Goal: Check status: Check status

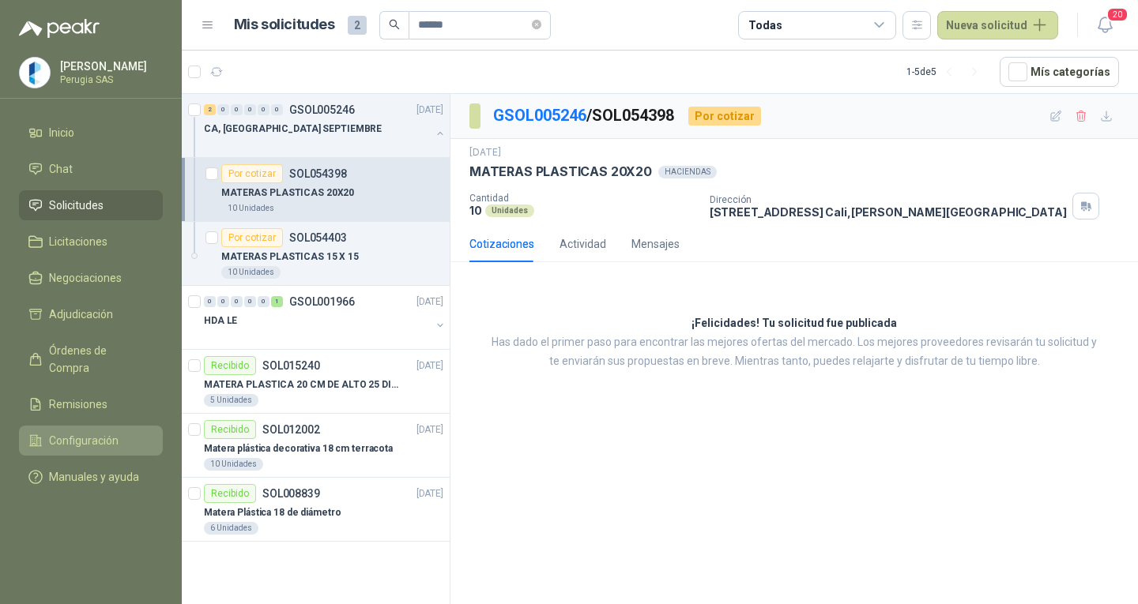
scroll to position [6, 0]
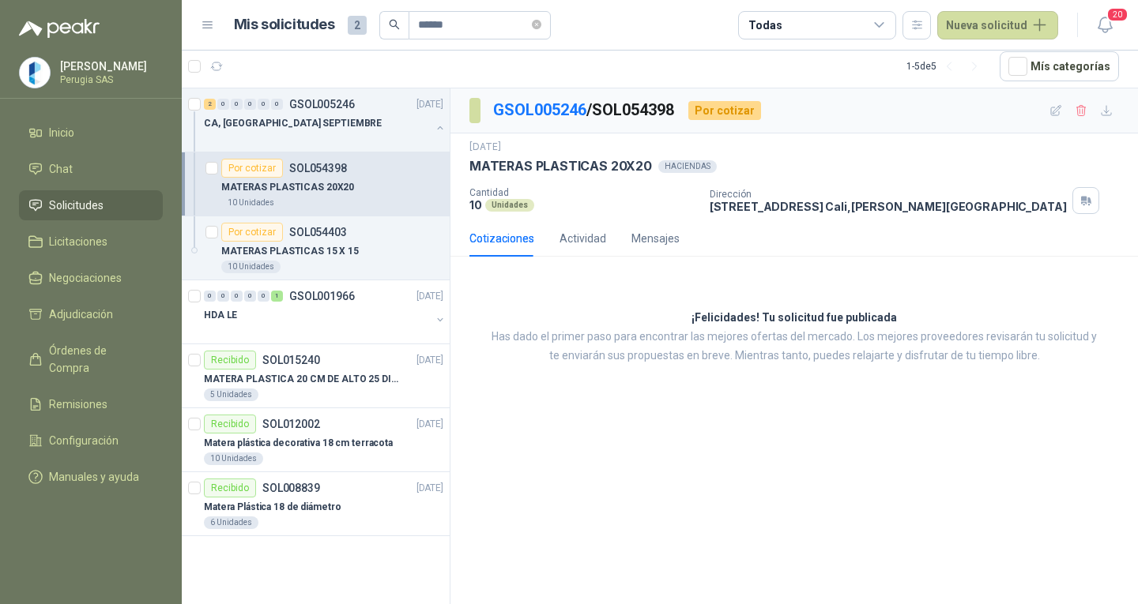
click at [69, 202] on span "Solicitudes" at bounding box center [76, 205] width 55 height 17
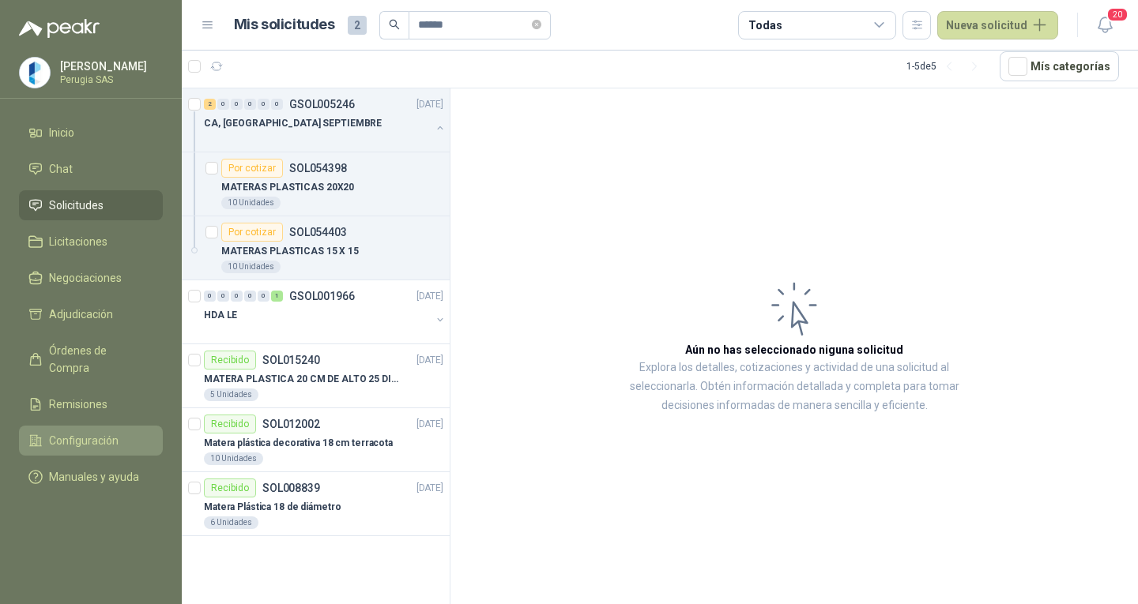
click at [74, 426] on link "Configuración" at bounding box center [91, 441] width 144 height 30
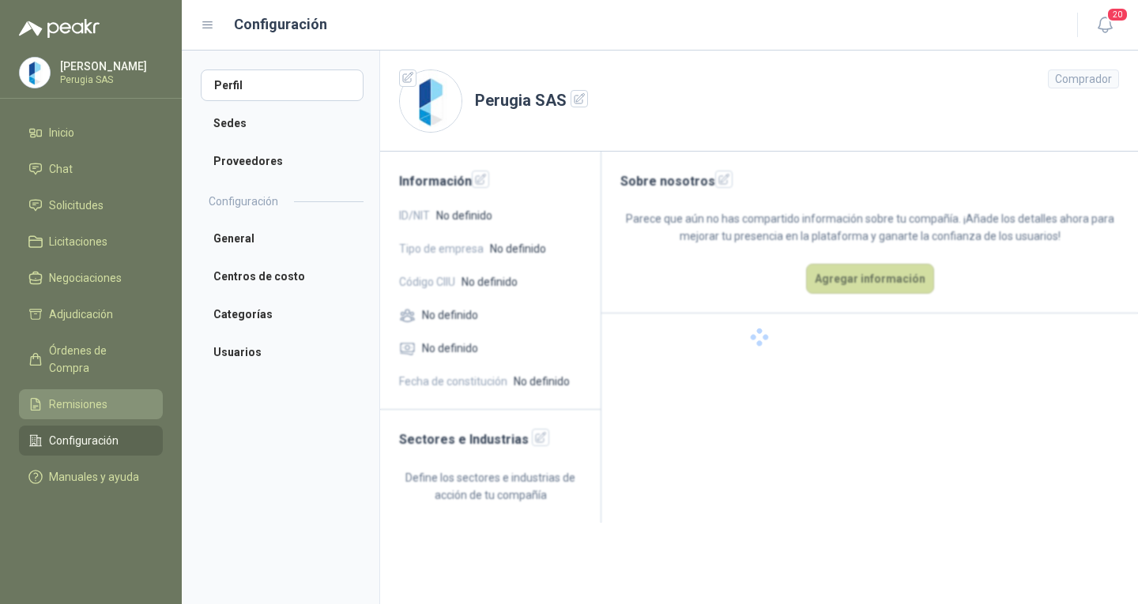
click at [79, 389] on link "Remisiones" at bounding box center [91, 404] width 144 height 30
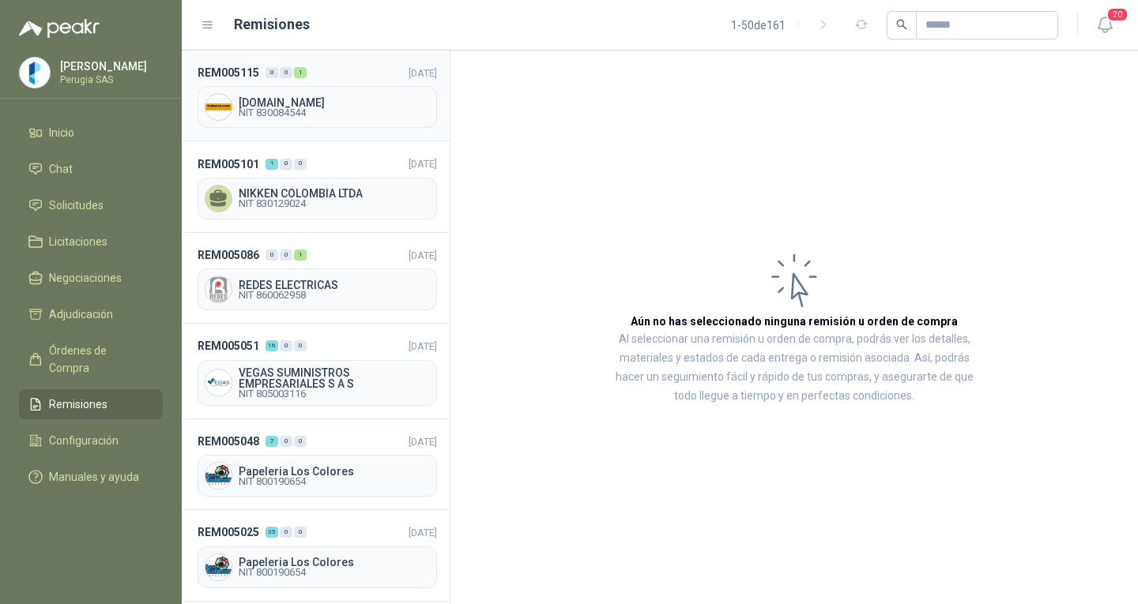
click at [331, 100] on span "[DOMAIN_NAME]" at bounding box center [334, 102] width 191 height 11
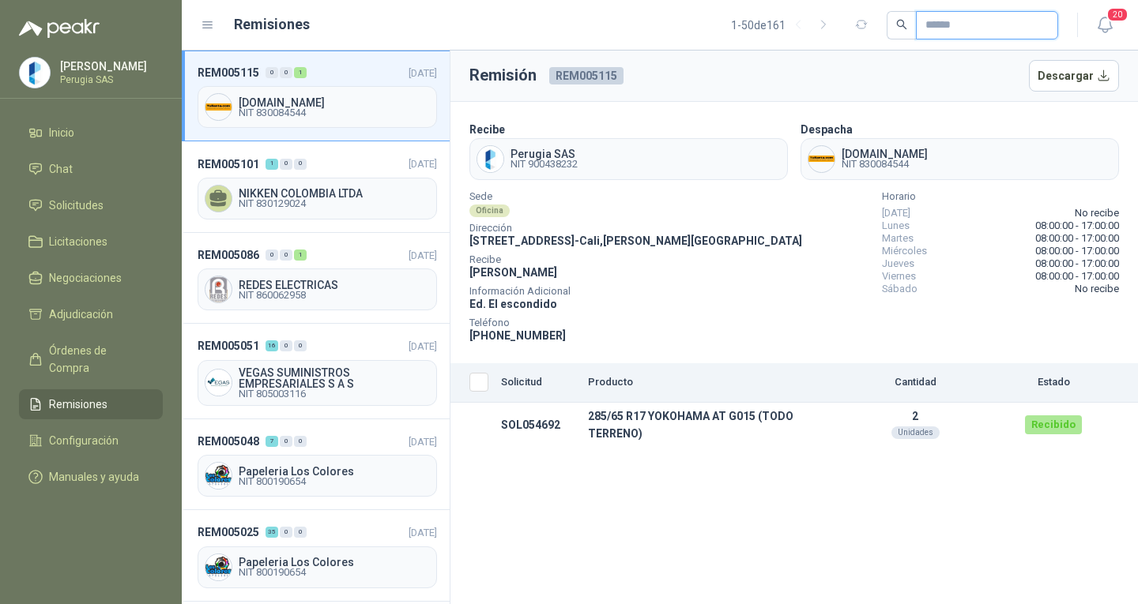
click at [980, 19] on input "text" at bounding box center [980, 25] width 111 height 27
type input "*******"
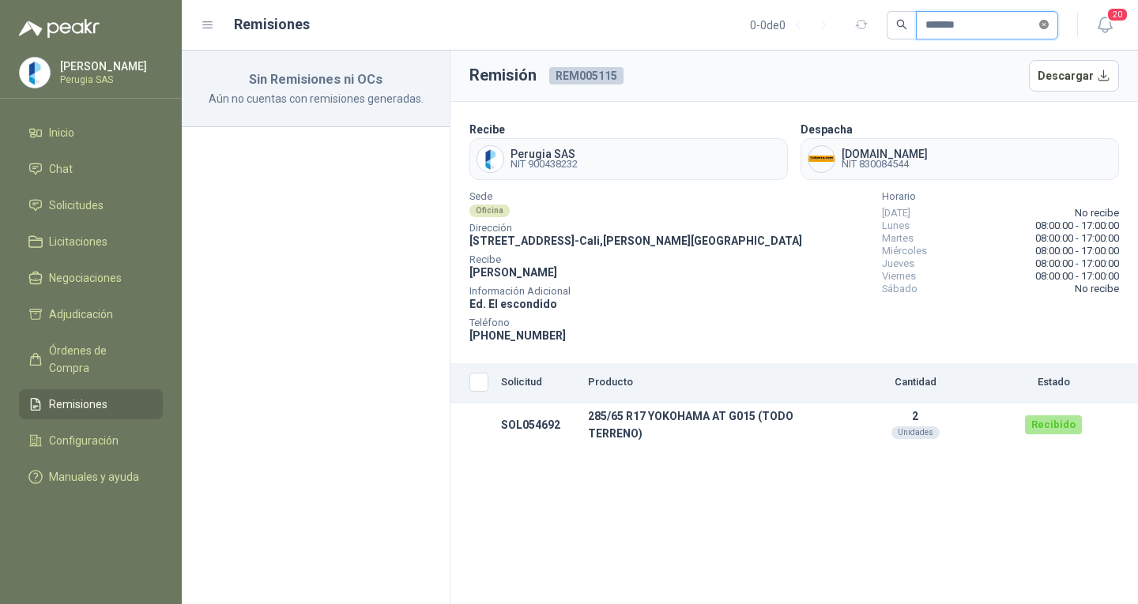
click at [1044, 27] on icon "close-circle" at bounding box center [1043, 24] width 9 height 9
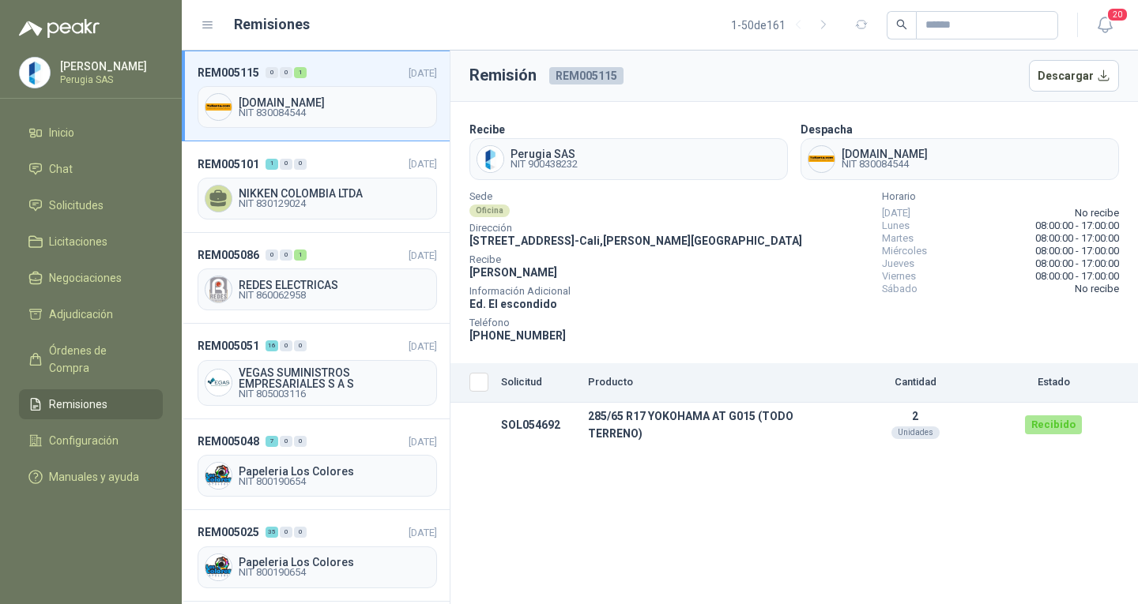
click at [597, 573] on div "Remisión REM005115 Descargar Recibe [GEOGRAPHIC_DATA] SAS NIT 900438232 Despach…" at bounding box center [793, 328] width 687 height 554
drag, startPoint x: 965, startPoint y: 36, endPoint x: 964, endPoint y: 18, distance: 17.5
click at [965, 36] on input "text" at bounding box center [980, 25] width 111 height 27
click at [964, 17] on input "text" at bounding box center [980, 25] width 111 height 27
paste input "*********"
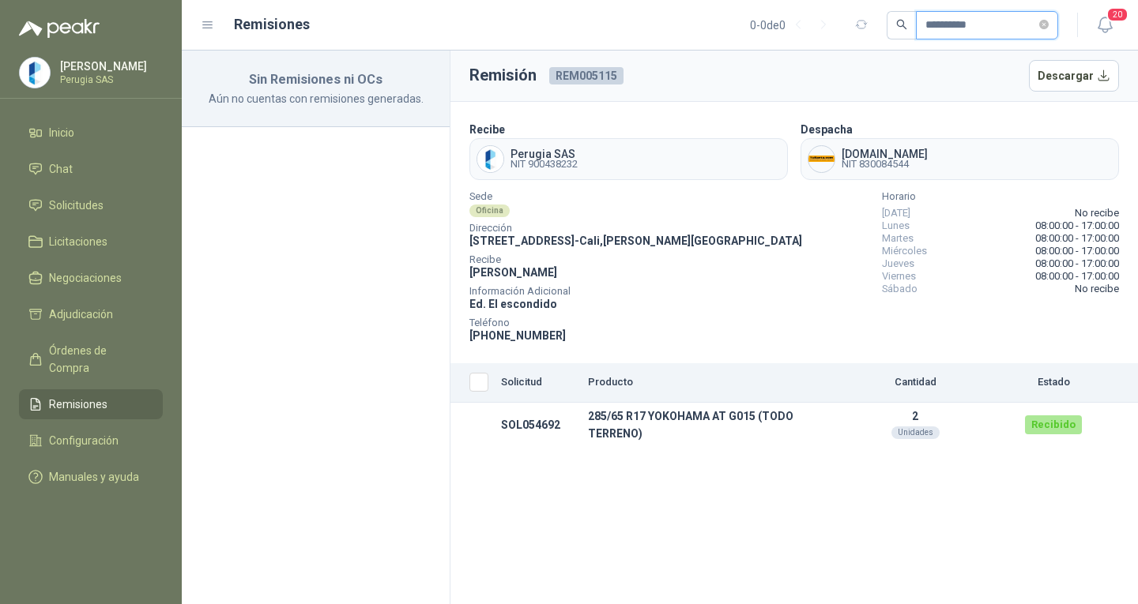
type input "*********"
click at [408, 378] on div "Sin Remisiones ni OCs Aún no cuentas con remisiones generadas." at bounding box center [316, 328] width 269 height 554
drag, startPoint x: 1004, startPoint y: 24, endPoint x: 914, endPoint y: 30, distance: 90.3
click at [925, 28] on input "*********" at bounding box center [980, 25] width 111 height 27
drag, startPoint x: 529, startPoint y: 596, endPoint x: 551, endPoint y: 570, distance: 33.7
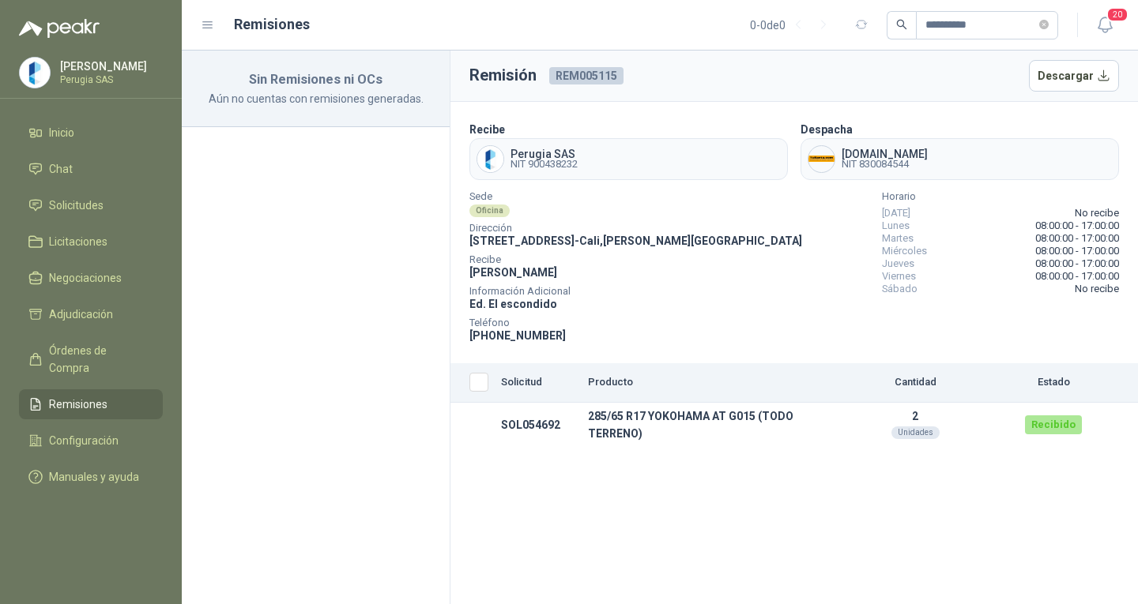
click at [529, 596] on div "Remisión REM005115 Descargar Recibe [GEOGRAPHIC_DATA] SAS NIT 900438232 Despach…" at bounding box center [793, 328] width 687 height 554
click at [71, 396] on span "Remisiones" at bounding box center [78, 404] width 58 height 17
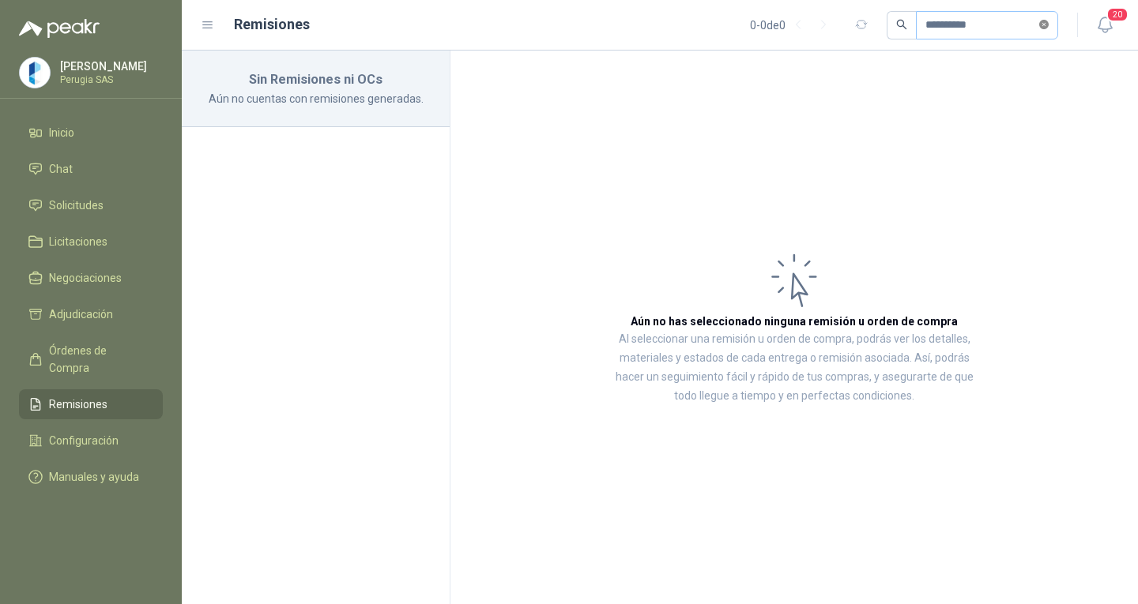
click at [1046, 24] on icon "close-circle" at bounding box center [1043, 24] width 9 height 9
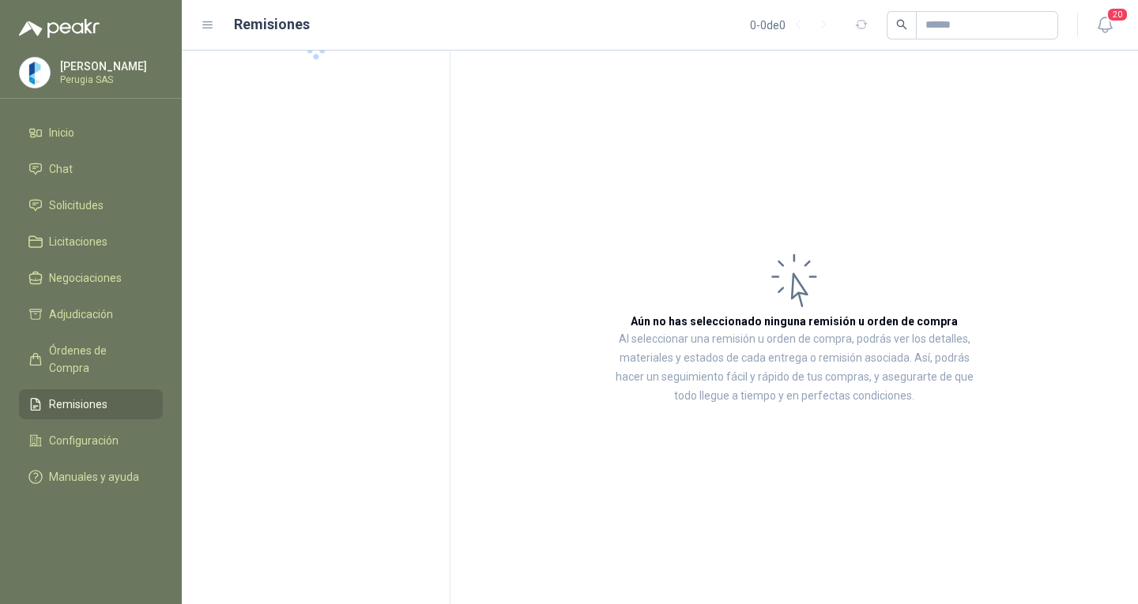
click at [62, 193] on ul "Inicio Chat Solicitudes Licitaciones Negociaciones Adjudicación Órdenes de Comp…" at bounding box center [91, 308] width 182 height 381
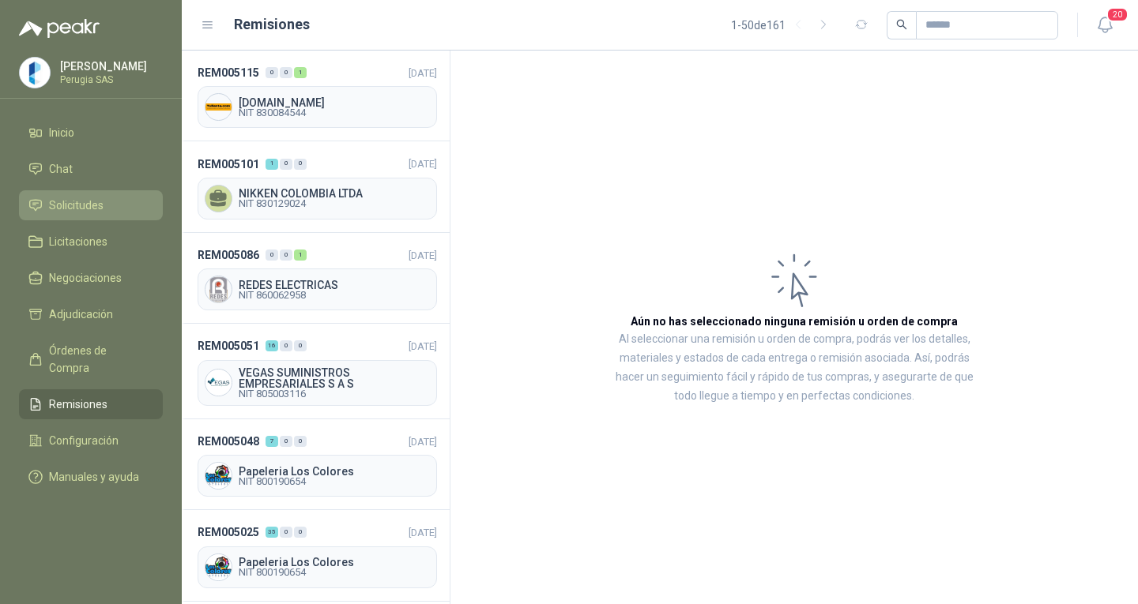
click at [71, 203] on span "Solicitudes" at bounding box center [76, 205] width 55 height 17
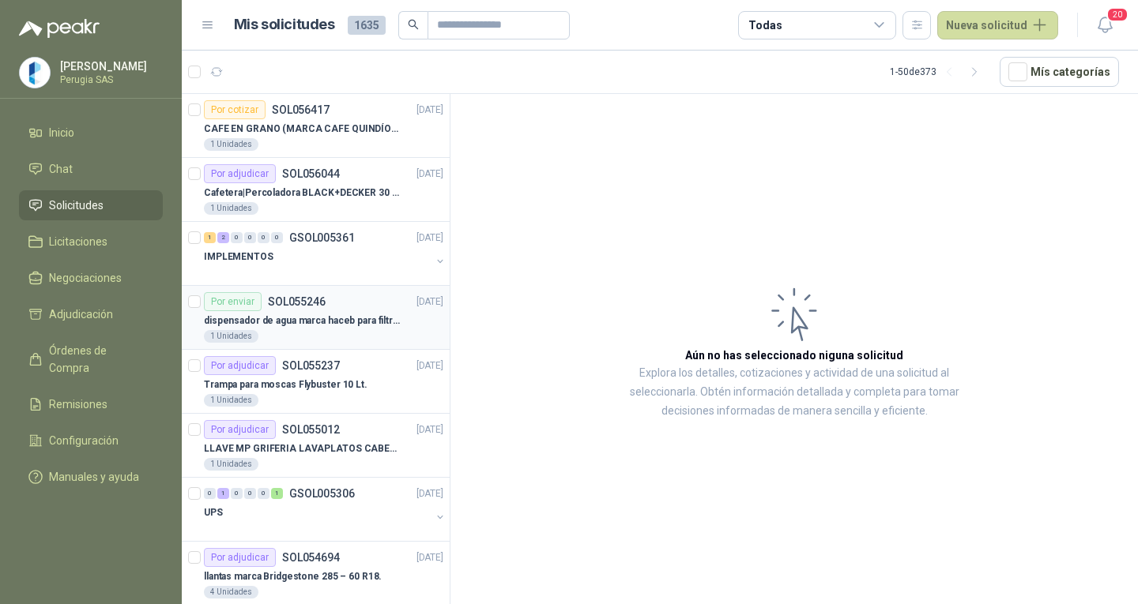
click at [325, 310] on div "Por enviar SOL055246 [DATE]" at bounding box center [323, 301] width 239 height 19
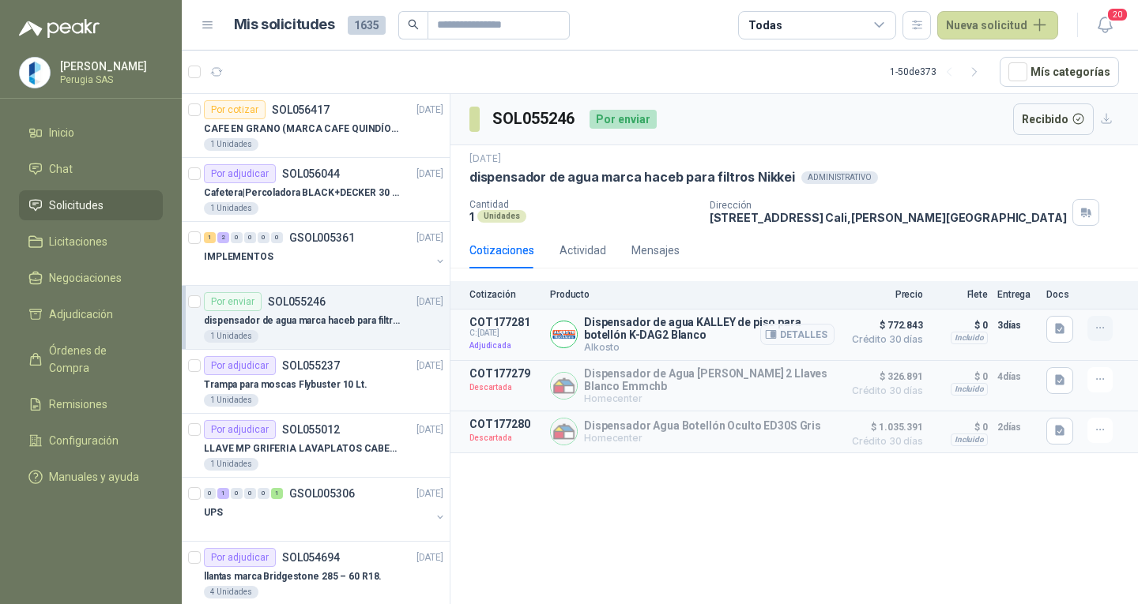
click at [1092, 329] on button "button" at bounding box center [1099, 328] width 25 height 25
drag, startPoint x: 786, startPoint y: 601, endPoint x: 773, endPoint y: 602, distance: 13.5
click at [779, 604] on html "[PERSON_NAME] [GEOGRAPHIC_DATA] SAS Inicio Chat Solicitudes Licitaciones Negoci…" at bounding box center [569, 302] width 1138 height 604
click at [683, 322] on p "Dispensador de agua KALLEY de piso para botellón K-DAG2 Blanco" at bounding box center [709, 328] width 250 height 25
click at [807, 322] on div "Detalles" at bounding box center [797, 335] width 74 height 38
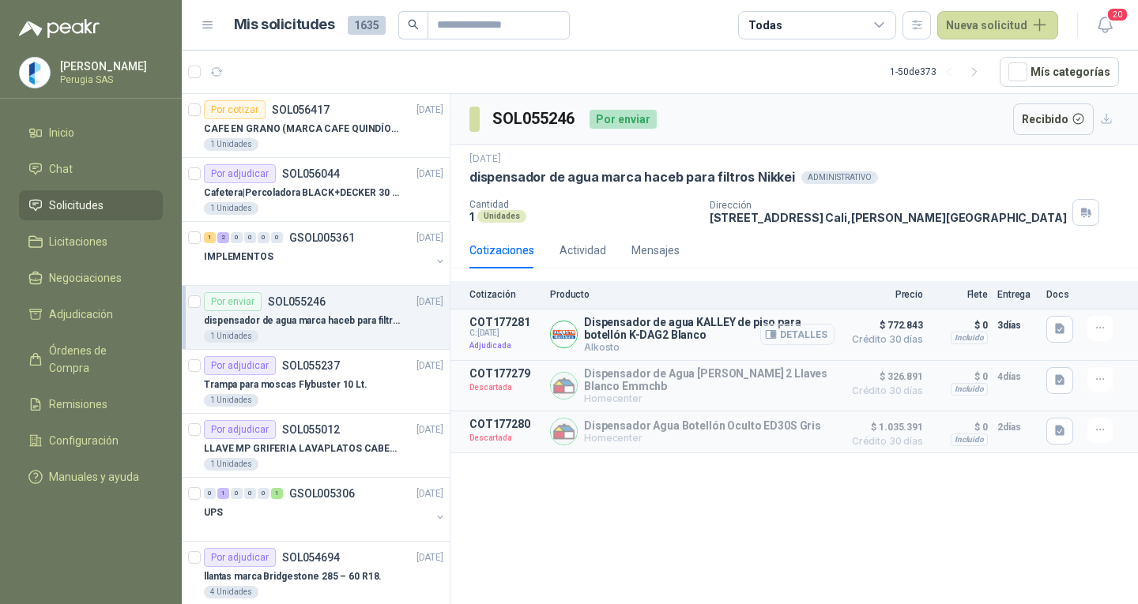
click at [807, 324] on button "Detalles" at bounding box center [797, 334] width 74 height 21
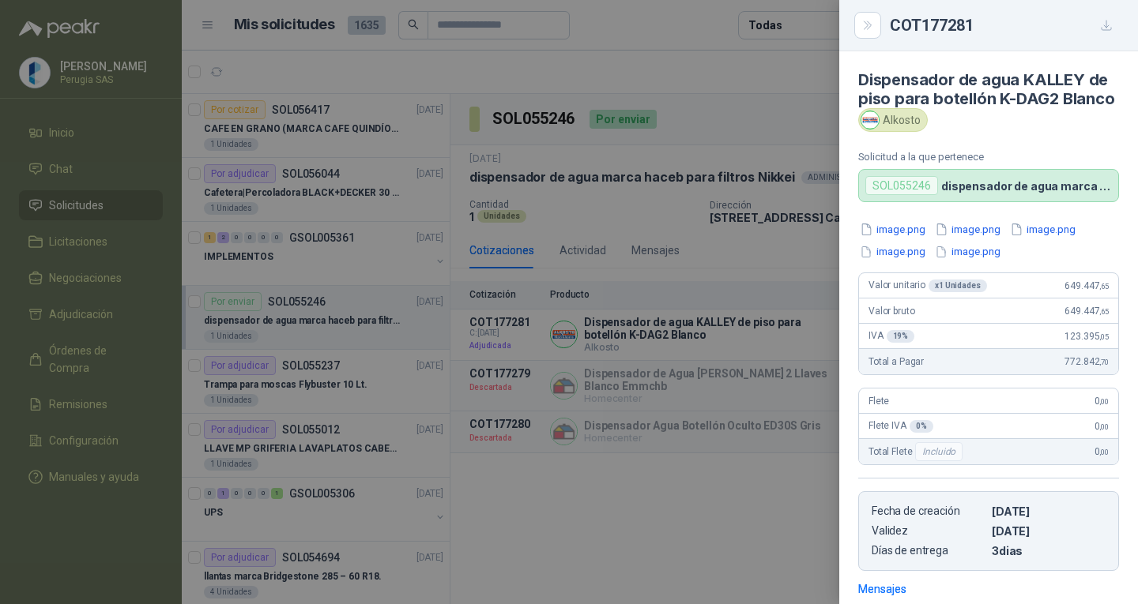
click at [1101, 24] on icon "button" at bounding box center [1106, 25] width 13 height 13
click at [853, 22] on div "COT177281" at bounding box center [988, 25] width 299 height 51
click at [859, 32] on button "Close" at bounding box center [867, 25] width 27 height 27
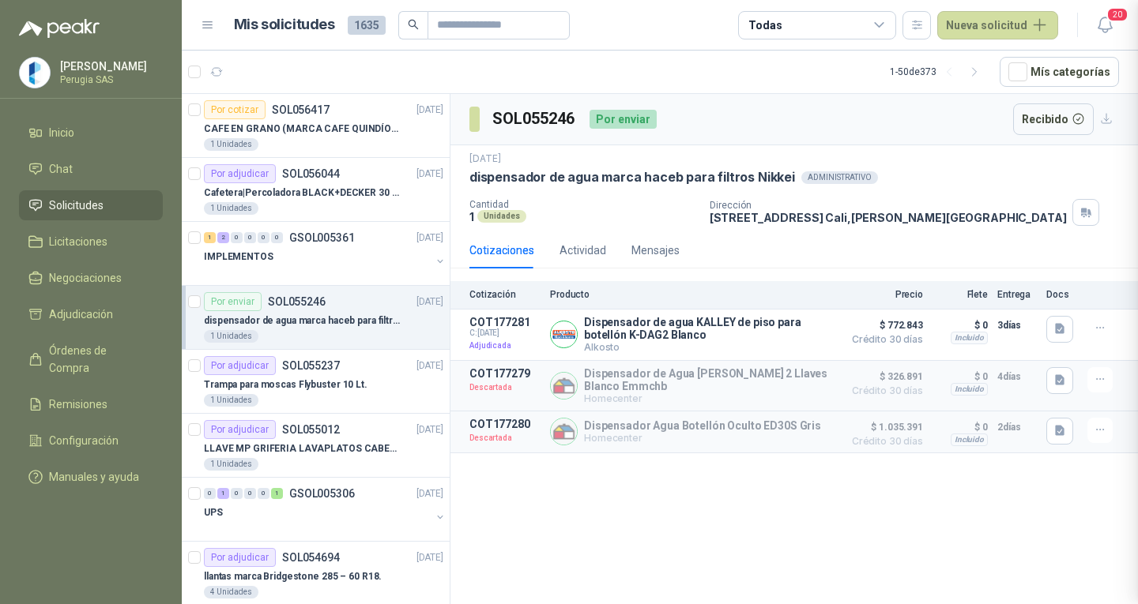
scroll to position [557, 0]
drag, startPoint x: 672, startPoint y: 496, endPoint x: 613, endPoint y: 505, distance: 59.9
click at [674, 496] on div "SOL055246 Por enviar Recibido [DATE] dispensador de agua marca haceb para filtr…" at bounding box center [793, 352] width 687 height 516
click at [606, 515] on div "SOL055246 Por enviar Recibido [DATE] dispensador de agua marca haceb para filtr…" at bounding box center [793, 352] width 687 height 516
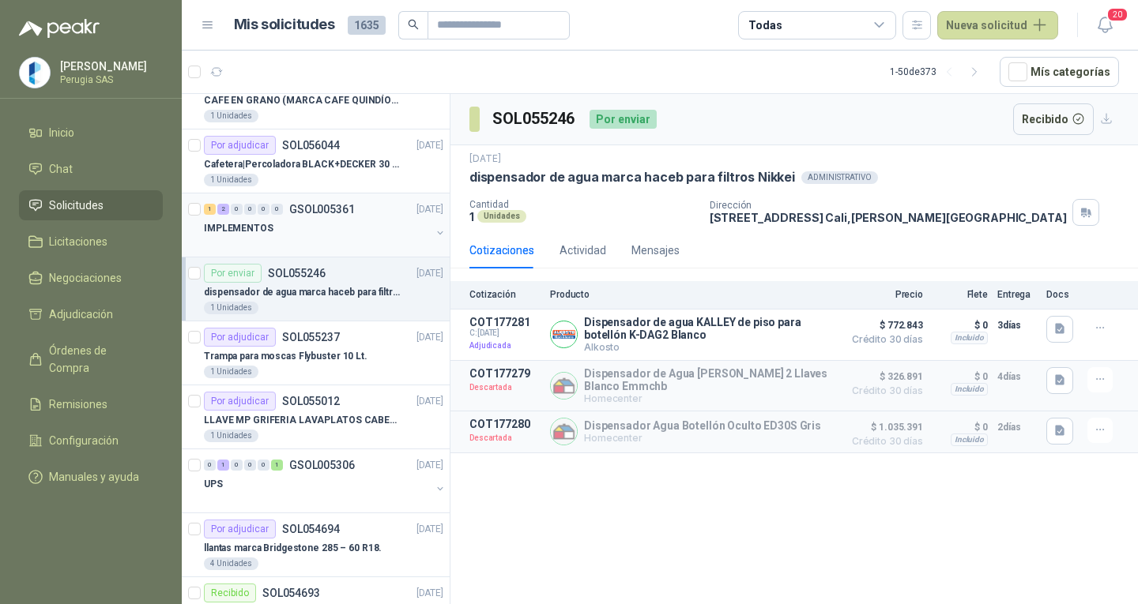
scroll to position [0, 0]
